Goal: Task Accomplishment & Management: Use online tool/utility

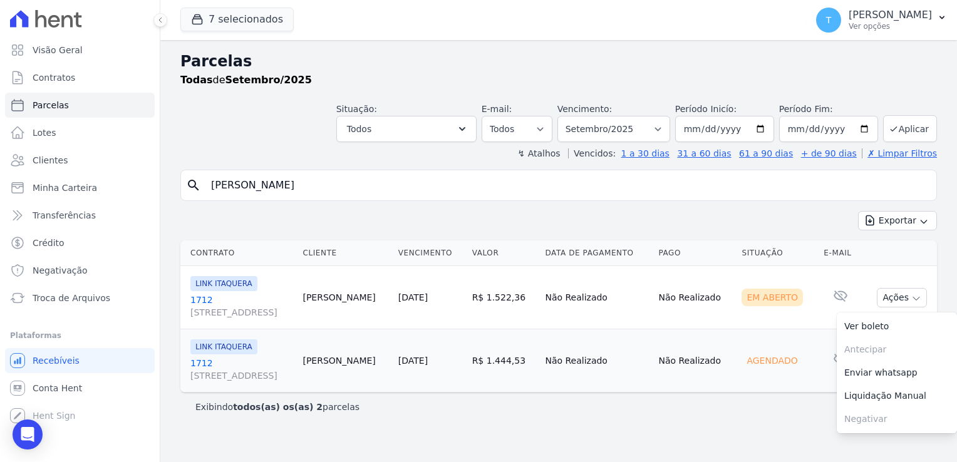
select select
drag, startPoint x: 326, startPoint y: 187, endPoint x: 183, endPoint y: 195, distance: 143.7
click at [183, 195] on div "search [PERSON_NAME]" at bounding box center [558, 185] width 757 height 31
paste input "[PERSON_NAME]"
type input "[PERSON_NAME]"
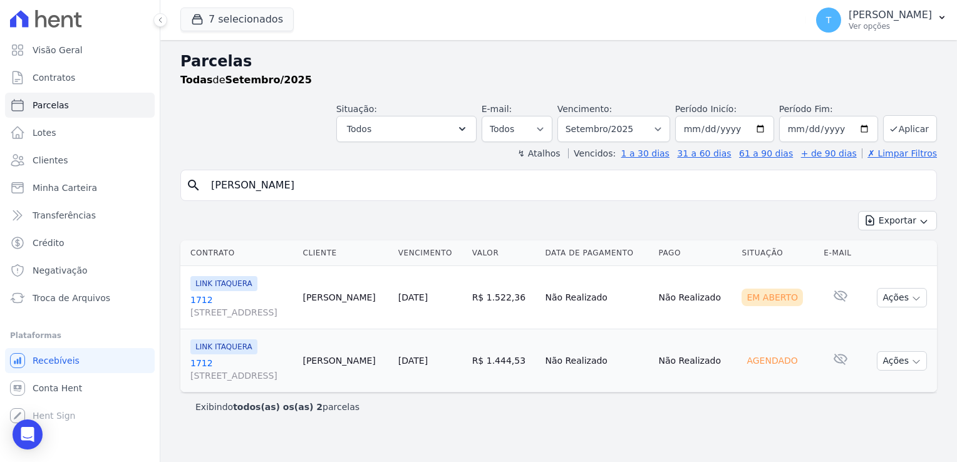
select select
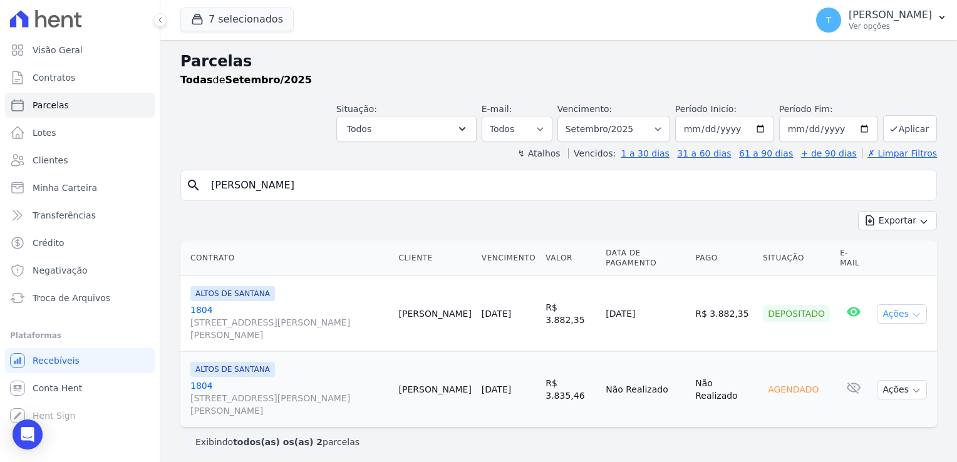
click at [918, 310] on icon "button" at bounding box center [916, 315] width 10 height 10
click at [899, 331] on link "Ver boleto" at bounding box center [897, 342] width 120 height 23
drag, startPoint x: 336, startPoint y: 188, endPoint x: 190, endPoint y: 215, distance: 148.4
click at [190, 215] on div "search [PERSON_NAME] Exportar Exportar PDF Exportar CSV Contrato Cliente Vencim…" at bounding box center [558, 313] width 757 height 286
paste input "[PERSON_NAME]"
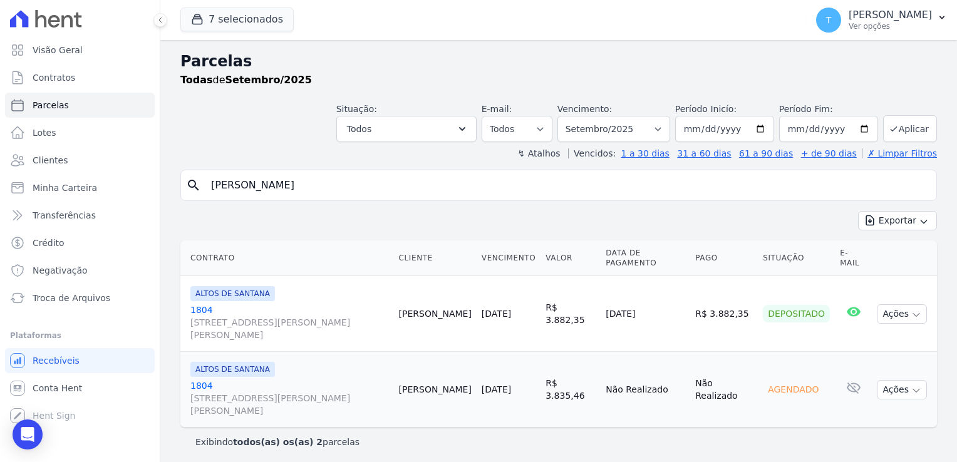
type input "[PERSON_NAME]"
select select
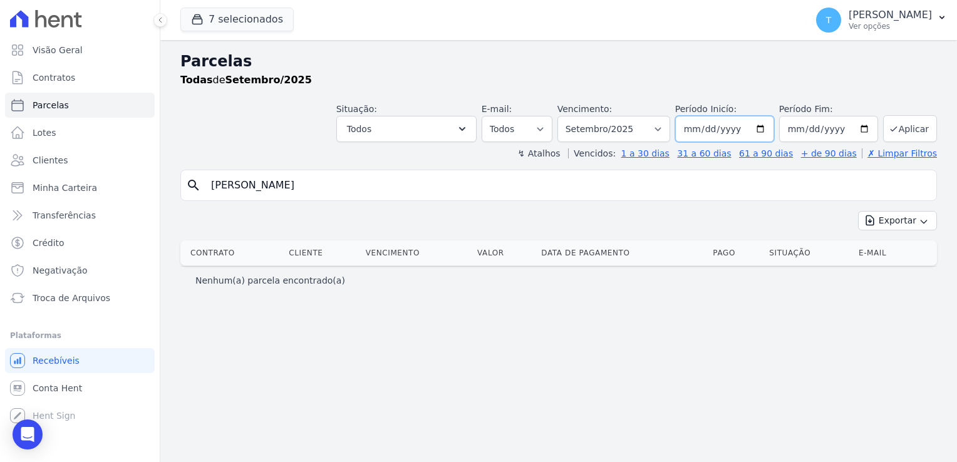
click at [768, 131] on input "[DATE]" at bounding box center [724, 129] width 99 height 26
type input "[DATE]"
click at [904, 132] on button "Aplicar" at bounding box center [910, 128] width 54 height 27
select select
click at [218, 14] on button "7 selecionados" at bounding box center [236, 20] width 113 height 24
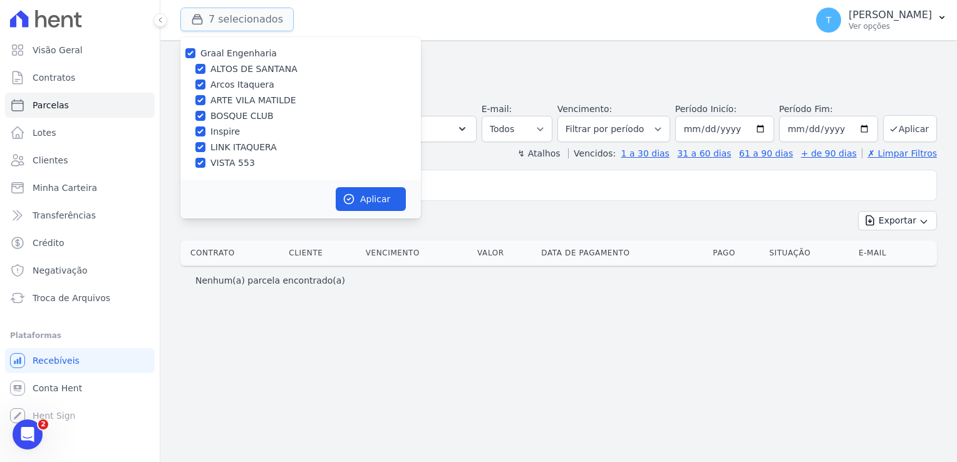
click at [218, 14] on button "7 selecionados" at bounding box center [236, 20] width 113 height 24
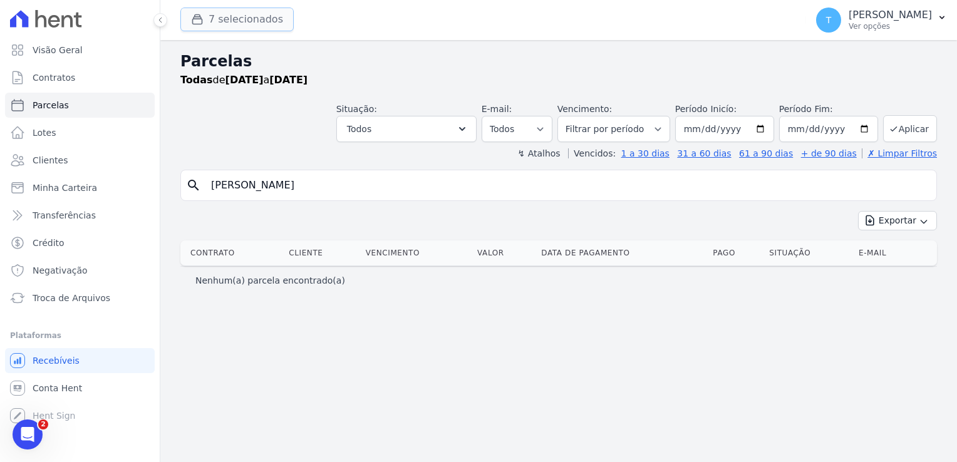
click at [234, 15] on button "7 selecionados" at bounding box center [236, 20] width 113 height 24
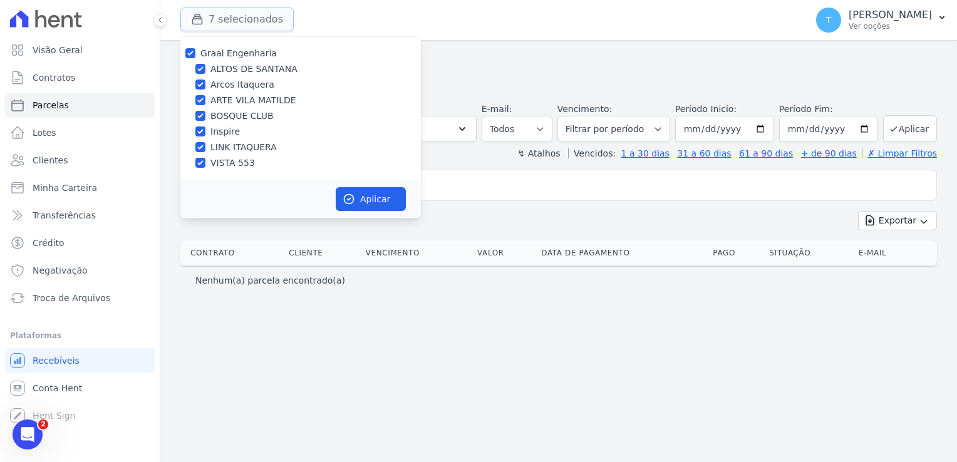
click at [230, 18] on button "7 selecionados" at bounding box center [236, 20] width 113 height 24
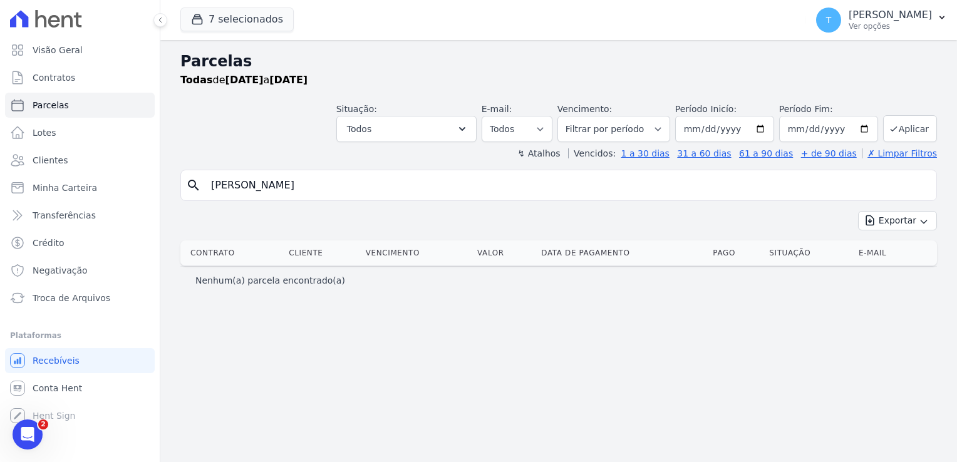
click at [344, 179] on input "[PERSON_NAME]" at bounding box center [568, 185] width 728 height 25
click at [353, 182] on input "[PERSON_NAME]" at bounding box center [568, 185] width 728 height 25
select select
drag, startPoint x: 346, startPoint y: 185, endPoint x: 168, endPoint y: 212, distance: 179.9
click at [168, 212] on div "Parcelas Todas de Setembro/2025 Situação: Agendado Em Aberto Pago Processando C…" at bounding box center [558, 251] width 797 height 422
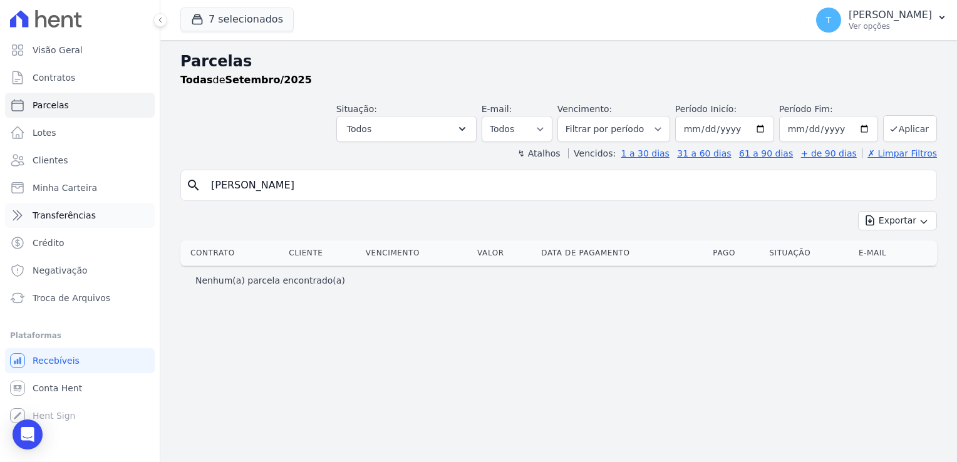
paste input "Danilo Alexandre Silv"
type input "Danilo Alexandre Silva"
select select
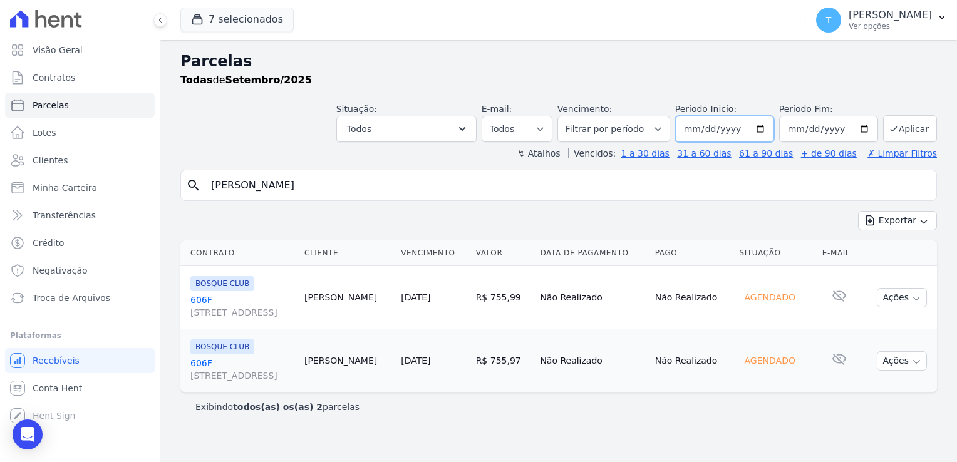
click at [769, 132] on input "[DATE]" at bounding box center [724, 129] width 99 height 26
type input "[DATE]"
click at [896, 120] on button "Aplicar" at bounding box center [910, 128] width 54 height 27
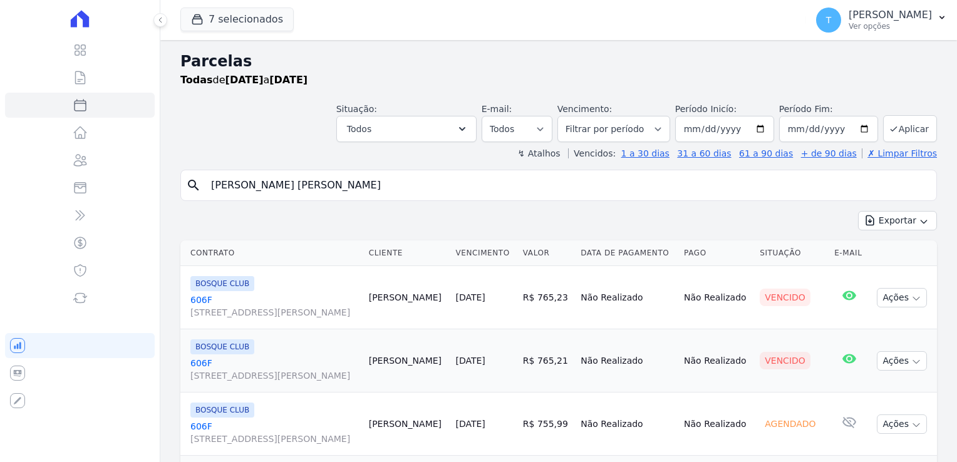
select select
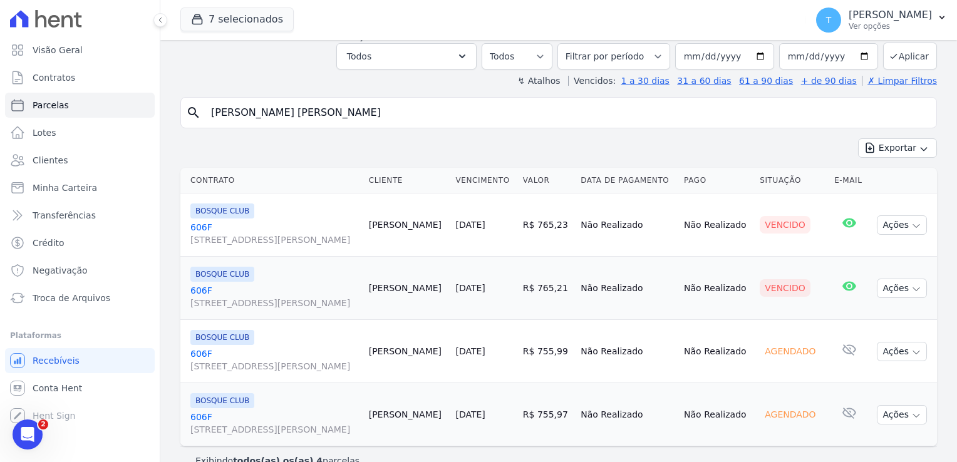
scroll to position [93, 0]
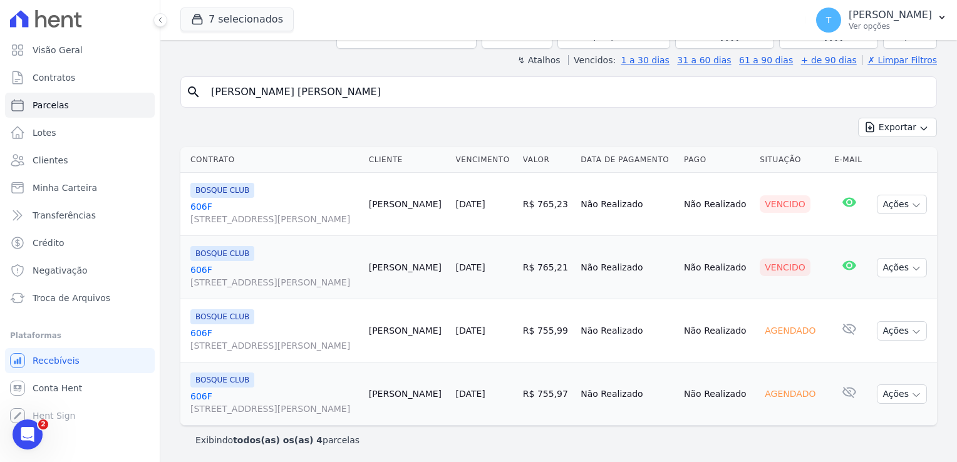
click at [218, 222] on span "Avenida Angélica, 2248, ANDAR 11, Consolação" at bounding box center [274, 219] width 168 height 13
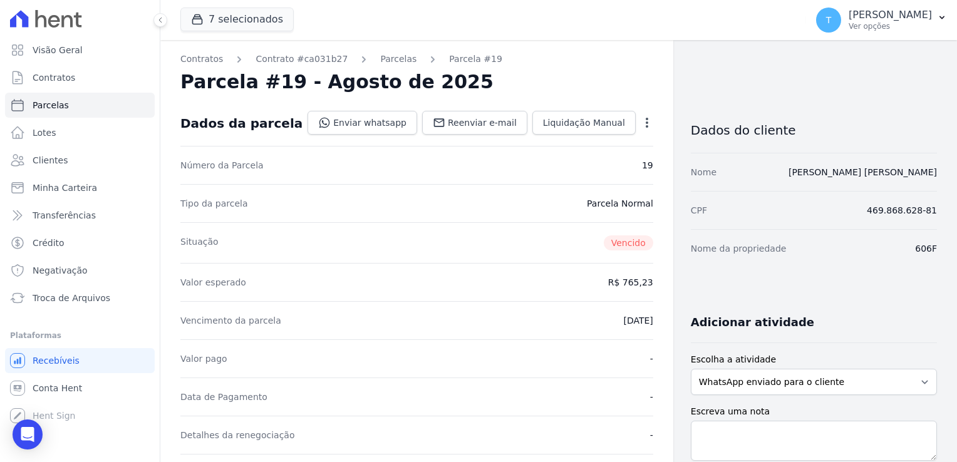
select select
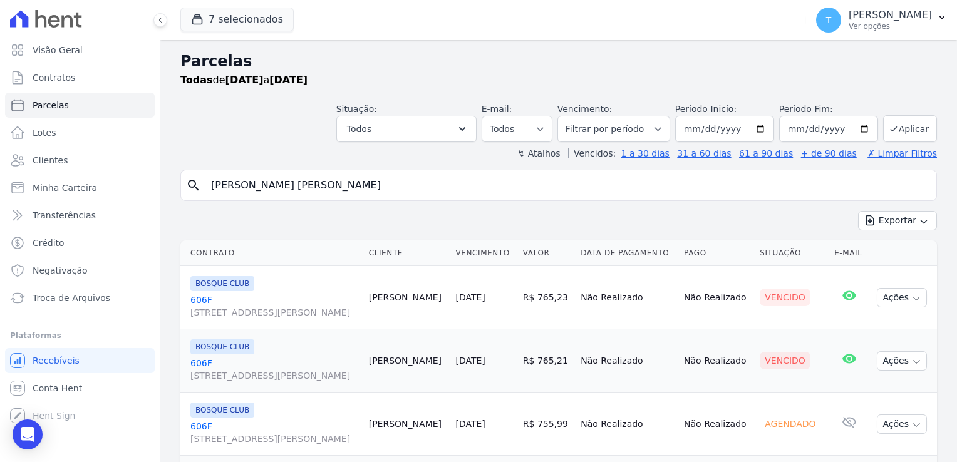
click at [210, 374] on span "Avenida Angélica, 2248, ANDAR 11, Consolação" at bounding box center [274, 375] width 168 height 13
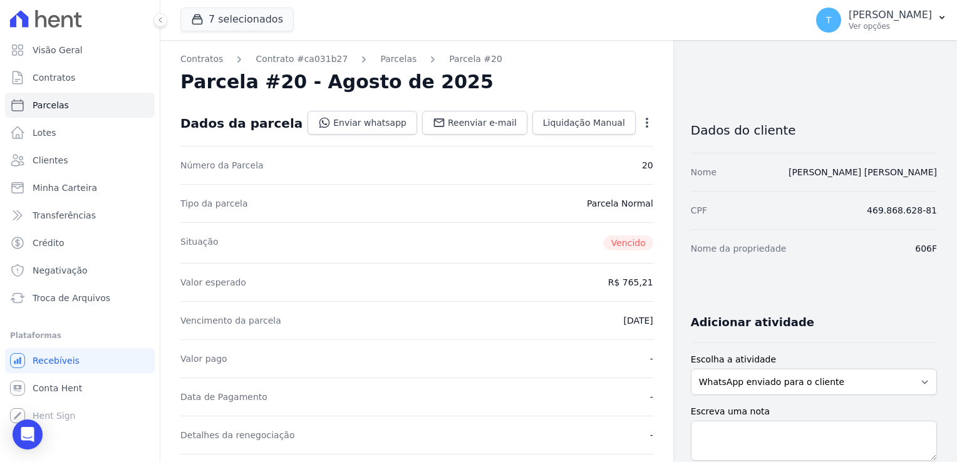
select select
